Goal: Answer question/provide support: Answer question/provide support

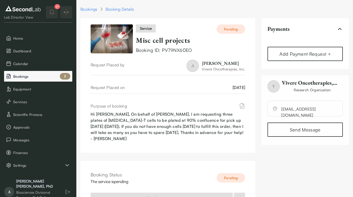
click at [35, 75] on span "Bookings" at bounding box center [41, 76] width 57 height 5
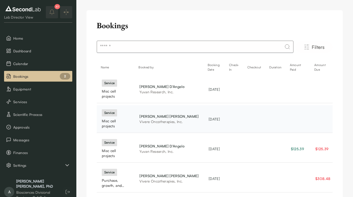
click at [148, 114] on div "[PERSON_NAME]" at bounding box center [168, 116] width 59 height 5
click at [108, 109] on div "service" at bounding box center [109, 112] width 15 height 7
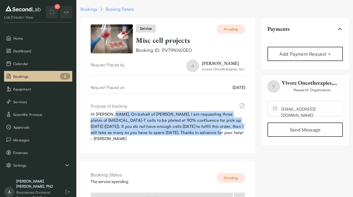
drag, startPoint x: 209, startPoint y: 135, endPoint x: 110, endPoint y: 111, distance: 101.5
click at [110, 111] on div "Hi [PERSON_NAME], On behalf of [PERSON_NAME], I am requesting three plates of […" at bounding box center [168, 126] width 154 height 31
copy div "On behalf of Vivere, I am requesting three plates of [MEDICAL_DATA]-T cells to …"
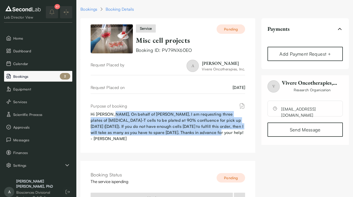
click at [41, 74] on span "Bookings" at bounding box center [41, 76] width 57 height 5
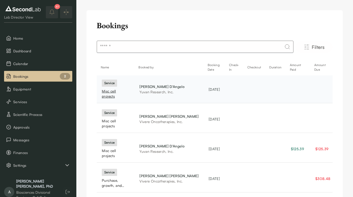
click at [108, 84] on div "service" at bounding box center [109, 83] width 15 height 7
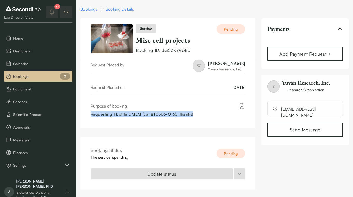
drag, startPoint x: 198, startPoint y: 112, endPoint x: 87, endPoint y: 115, distance: 110.7
click at [87, 115] on div "Request Placed by W [PERSON_NAME] Research, Inc. Request Placed on [DATE] Purpo…" at bounding box center [167, 94] width 175 height 69
copy div "Requesting 1 bottle DMEM (cat #10566-016)...thanks!"
